Goal: Task Accomplishment & Management: Manage account settings

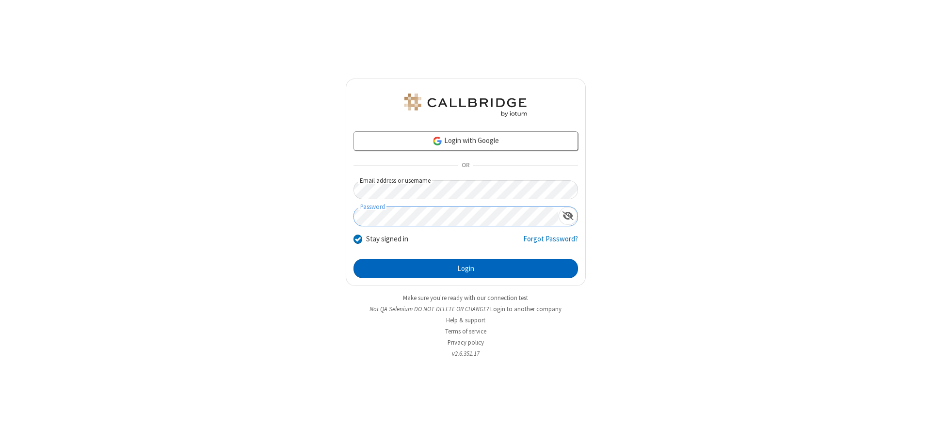
click at [465, 269] on button "Login" at bounding box center [465, 268] width 224 height 19
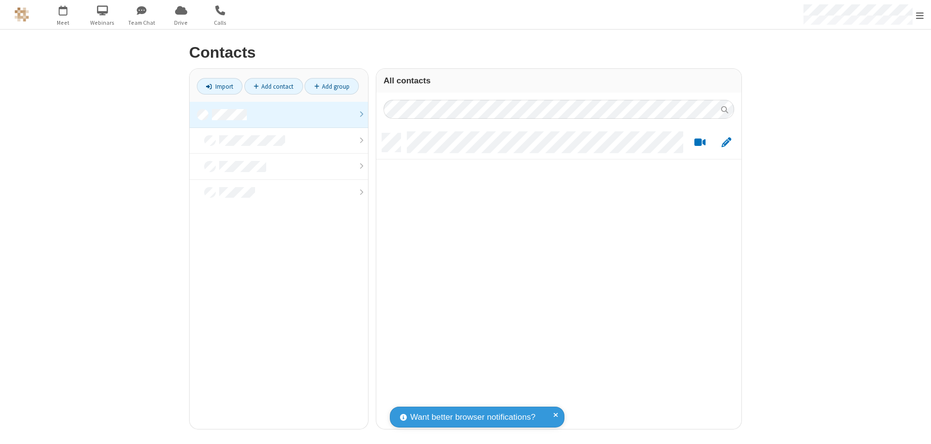
scroll to position [296, 358]
click at [279, 114] on link at bounding box center [279, 115] width 178 height 26
click at [273, 86] on link "Add contact" at bounding box center [273, 86] width 59 height 16
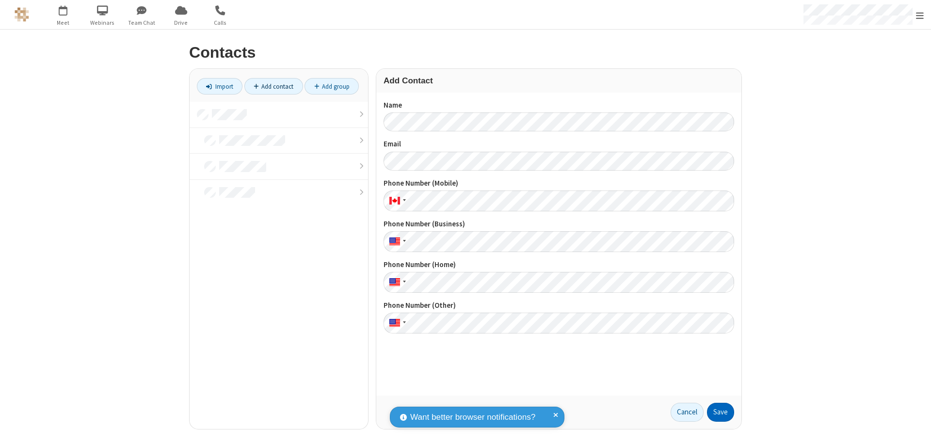
click at [720, 412] on button "Save" at bounding box center [720, 412] width 27 height 19
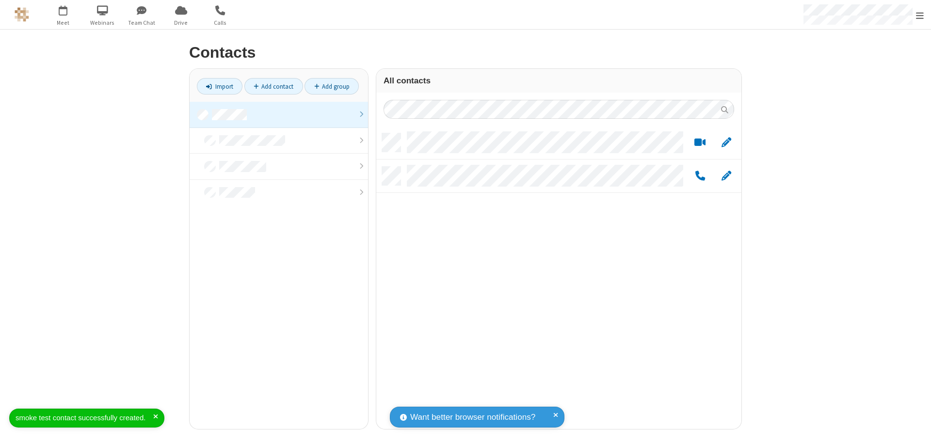
scroll to position [296, 358]
